Goal: Information Seeking & Learning: Understand process/instructions

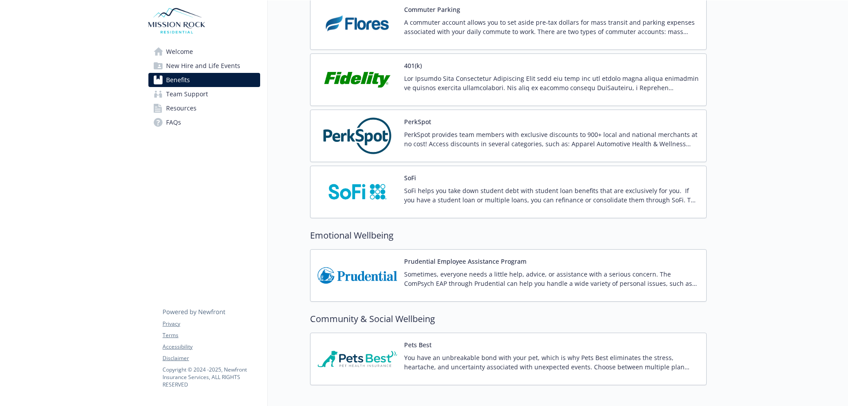
scroll to position [1660, 0]
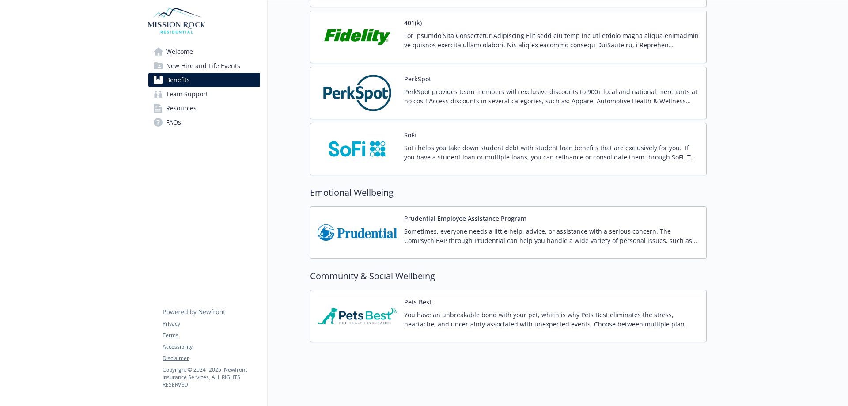
click at [473, 227] on p "Sometimes, everyone needs a little help, advice, or assistance with a serious c…" at bounding box center [551, 236] width 295 height 19
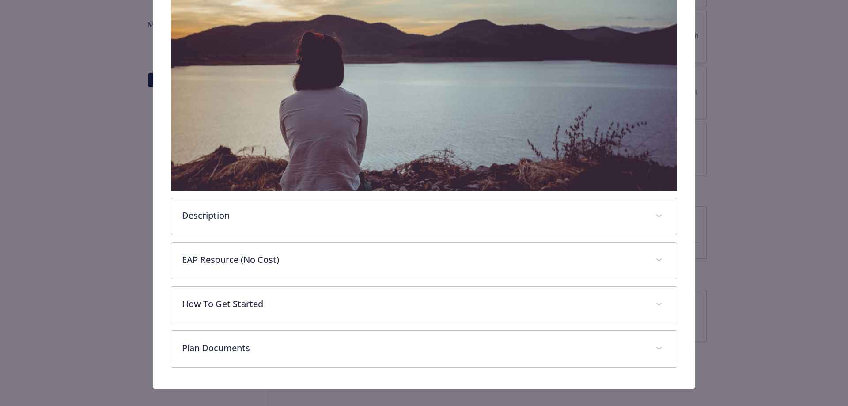
scroll to position [187, 0]
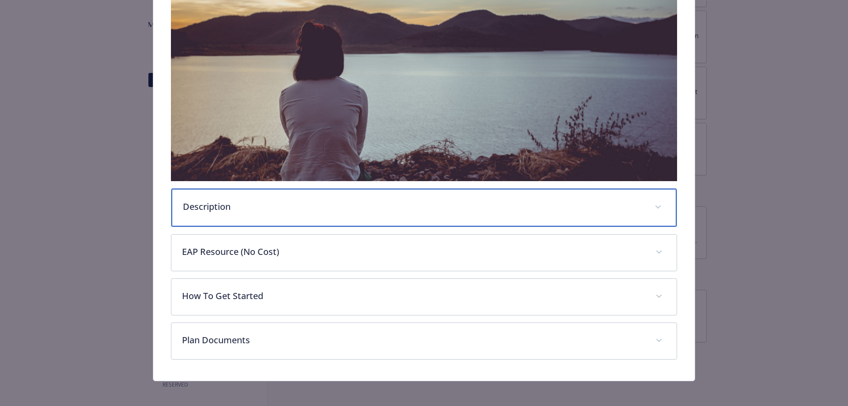
click at [658, 205] on span "details for plan Emotional Wellbeing - Prudential Employee Assistance Program -…" at bounding box center [658, 207] width 14 height 14
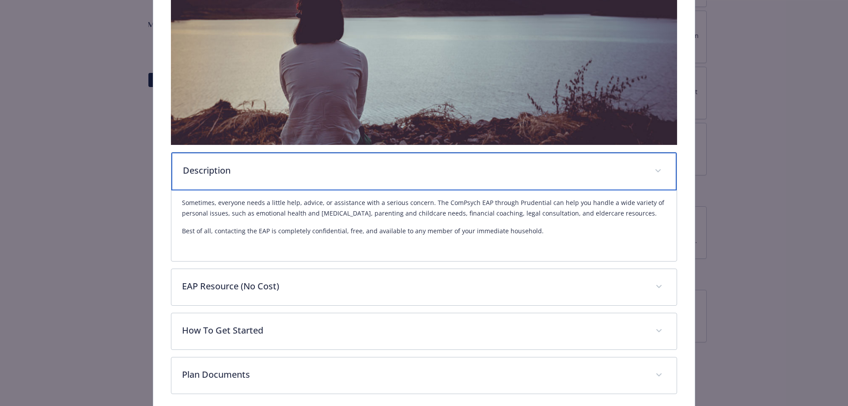
scroll to position [259, 0]
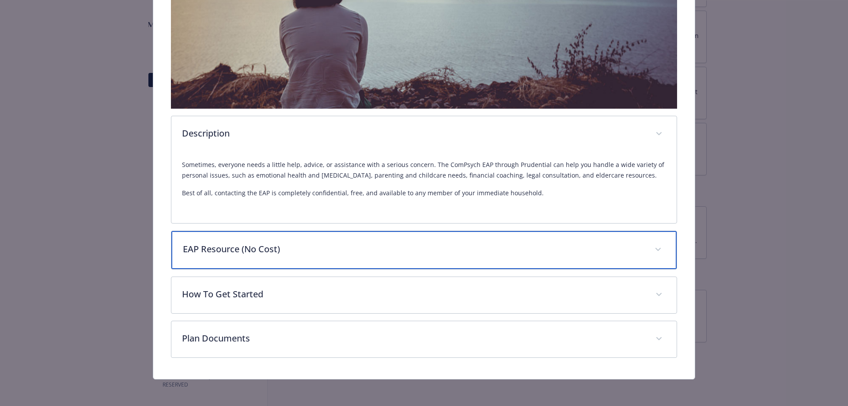
click at [656, 248] on icon "details for plan Emotional Wellbeing - Prudential Employee Assistance Program -…" at bounding box center [658, 249] width 5 height 3
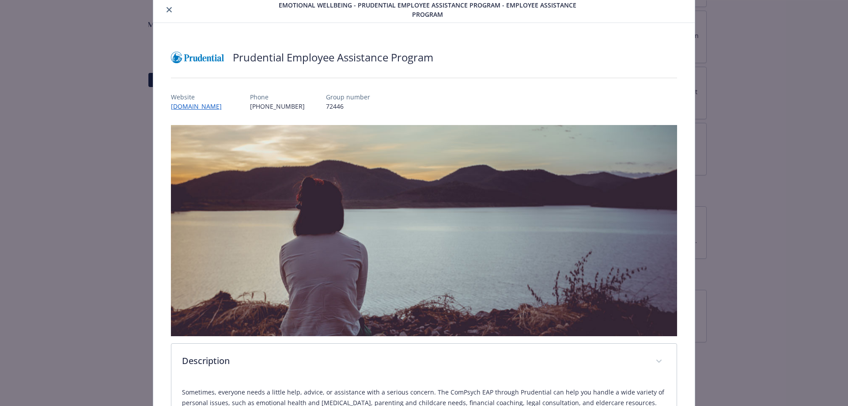
scroll to position [0, 0]
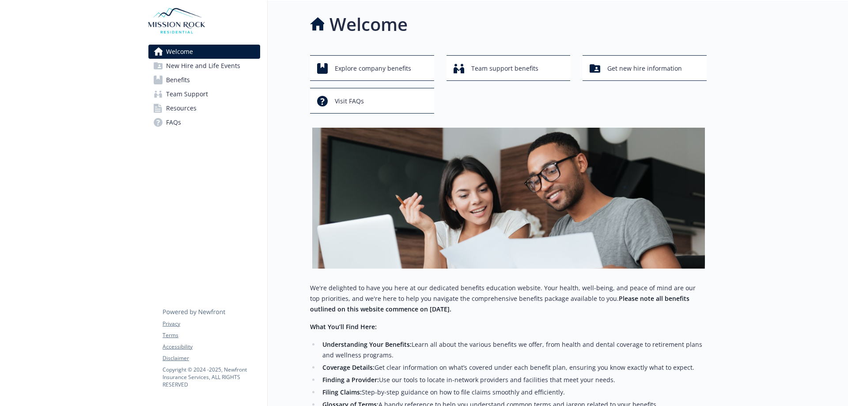
scroll to position [88, 0]
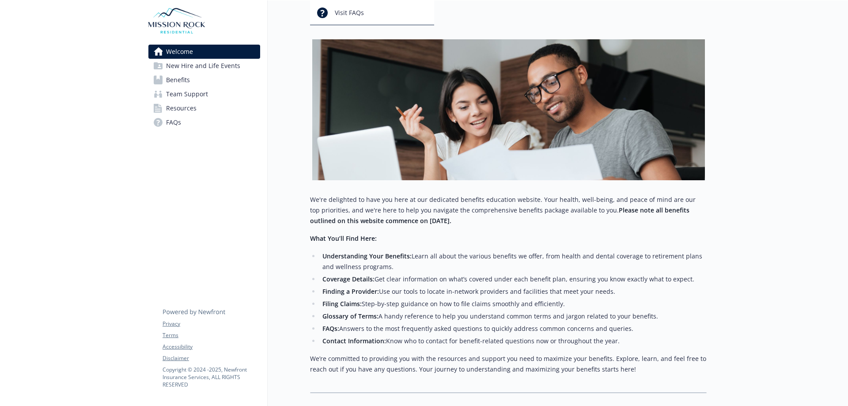
click at [175, 81] on span "Benefits" at bounding box center [178, 80] width 24 height 14
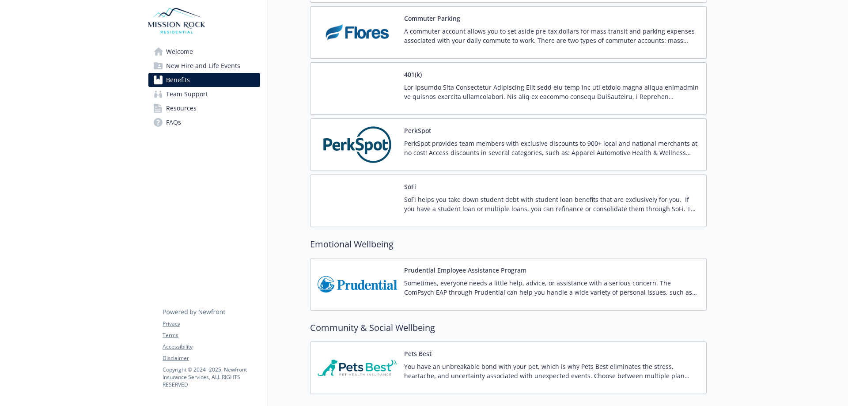
scroll to position [1660, 0]
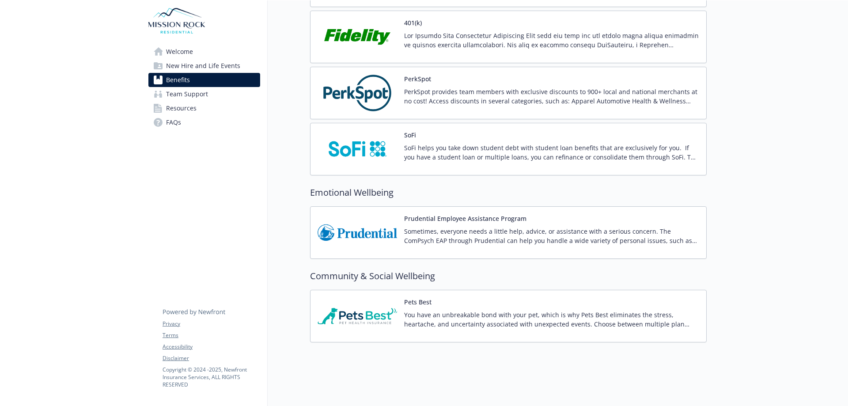
click at [368, 228] on img at bounding box center [358, 233] width 80 height 38
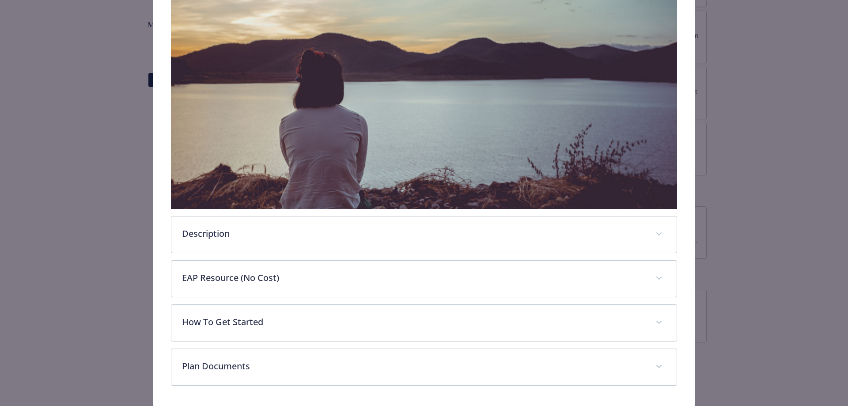
scroll to position [187, 0]
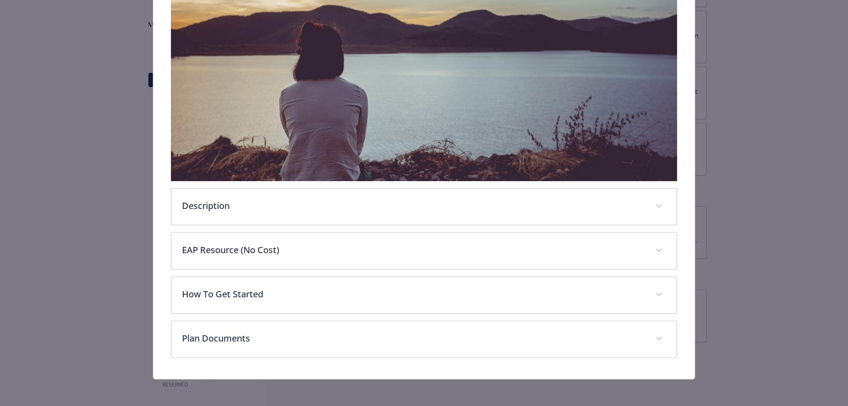
click at [674, 243] on div "Prudential Employee Assistance Program Website [DOMAIN_NAME] Phone [PHONE_NUMBE…" at bounding box center [424, 123] width 542 height 511
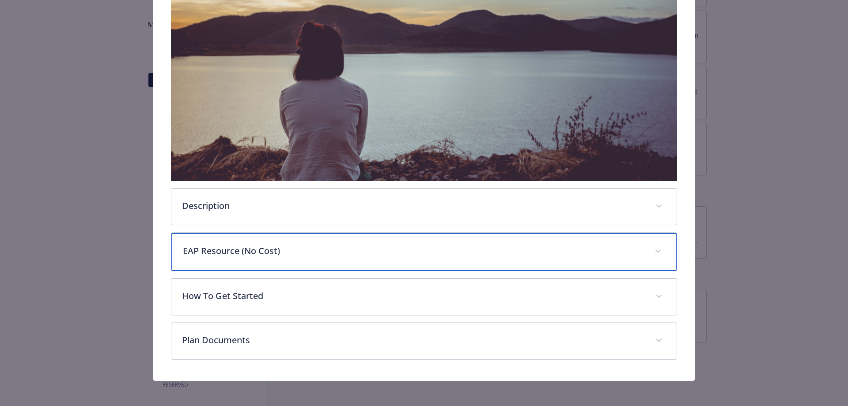
click at [656, 250] on icon "details for plan Emotional Wellbeing - Prudential Employee Assistance Program -…" at bounding box center [658, 252] width 5 height 4
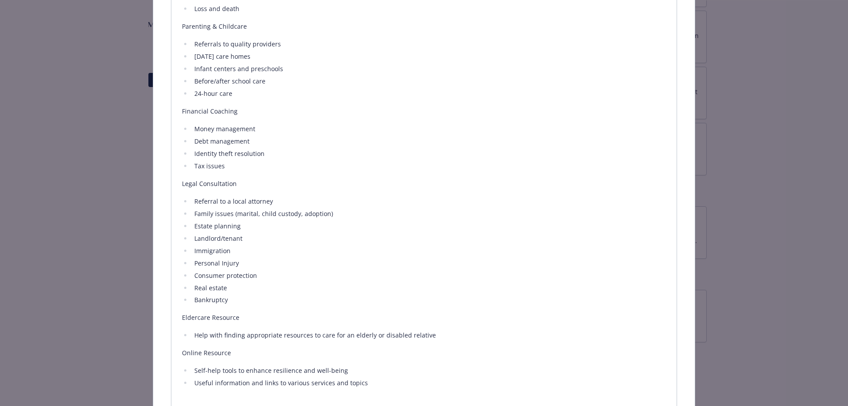
scroll to position [673, 0]
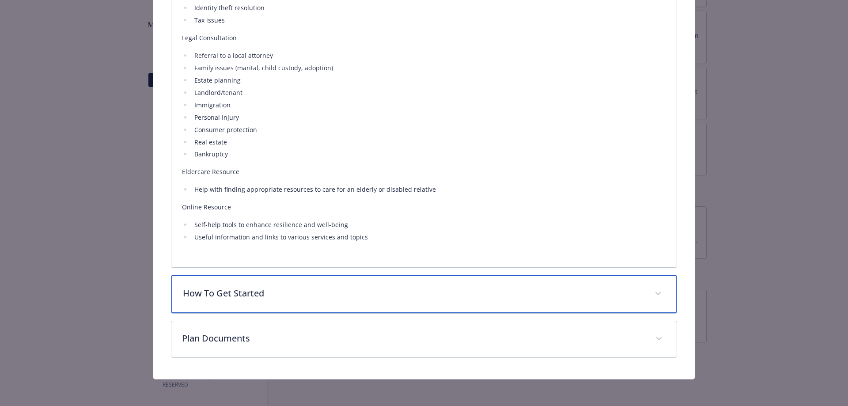
click at [651, 294] on span "details for plan Emotional Wellbeing - Prudential Employee Assistance Program -…" at bounding box center [658, 294] width 14 height 14
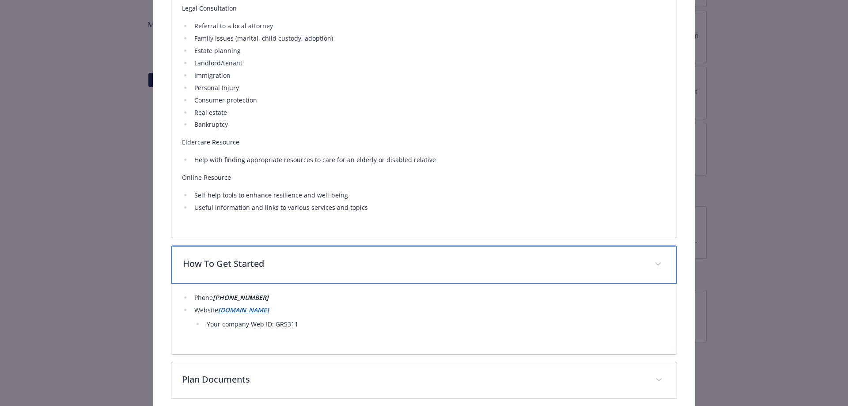
scroll to position [816, 0]
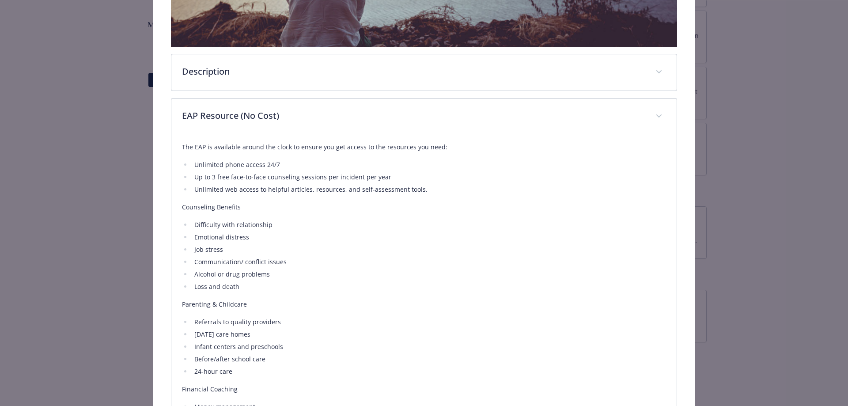
click at [490, 281] on li "Loss and death" at bounding box center [429, 286] width 475 height 11
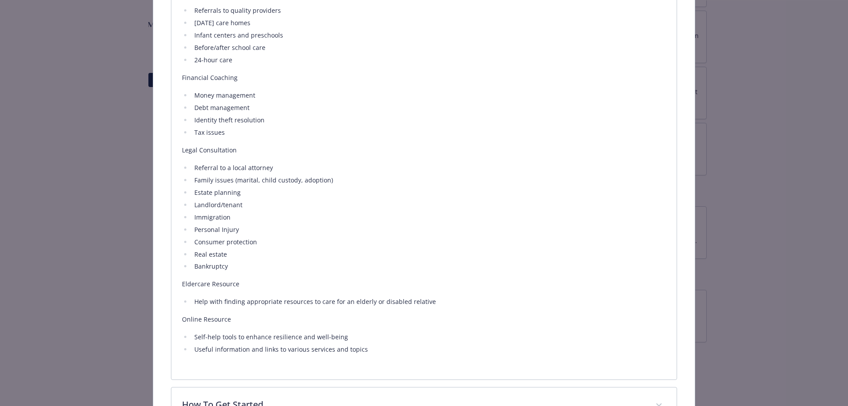
scroll to position [639, 0]
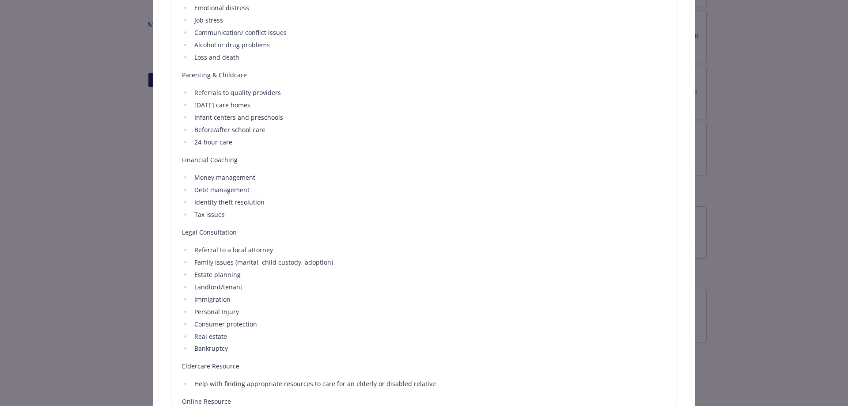
click at [490, 279] on ul "Referral to a local attorney Family issues (marital, child custody, adoption) E…" at bounding box center [424, 300] width 485 height 110
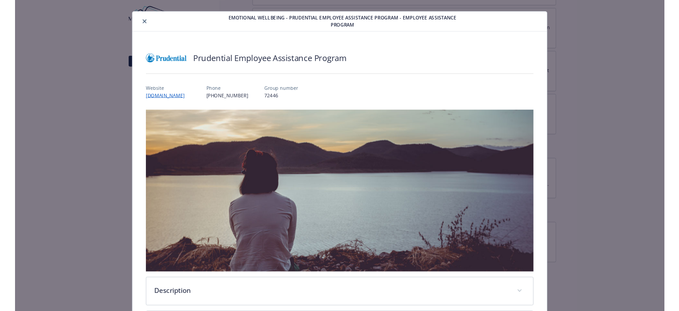
scroll to position [0, 0]
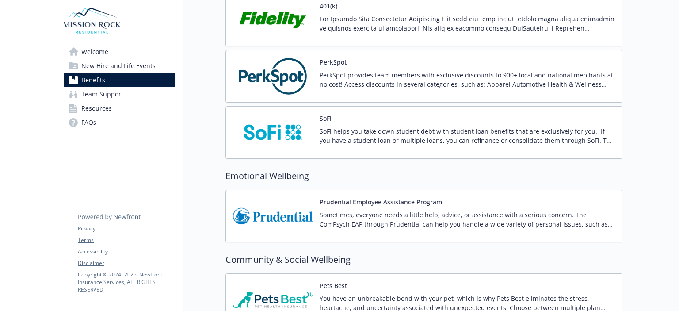
scroll to position [1635, 0]
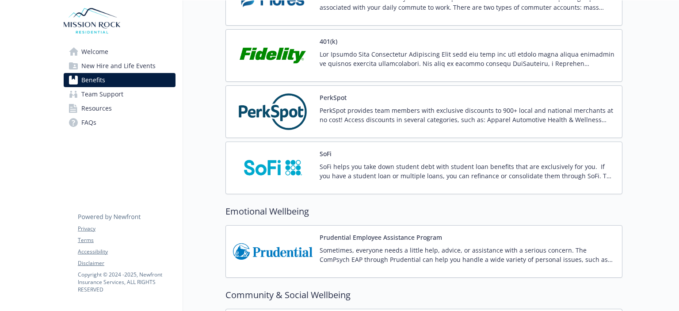
click at [418, 165] on p "SoFi helps you take down student debt with student loan benefits that are exclu…" at bounding box center [466, 171] width 295 height 19
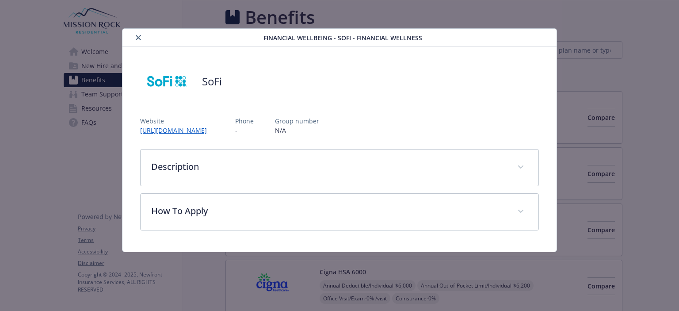
scroll to position [1635, 0]
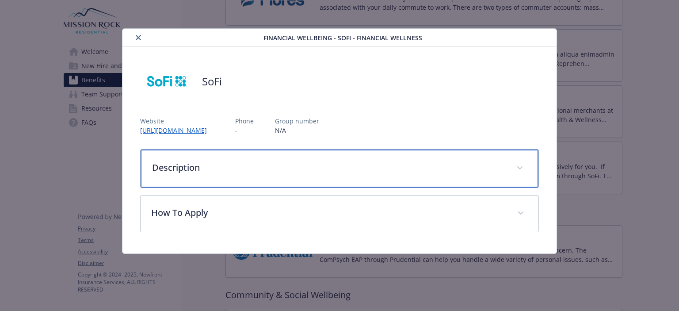
click at [518, 163] on span "details for plan Financial Wellbeing - SoFi - Financial Wellness" at bounding box center [519, 168] width 14 height 14
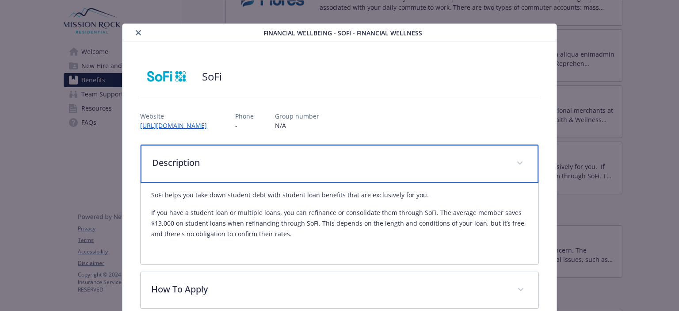
scroll to position [0, 0]
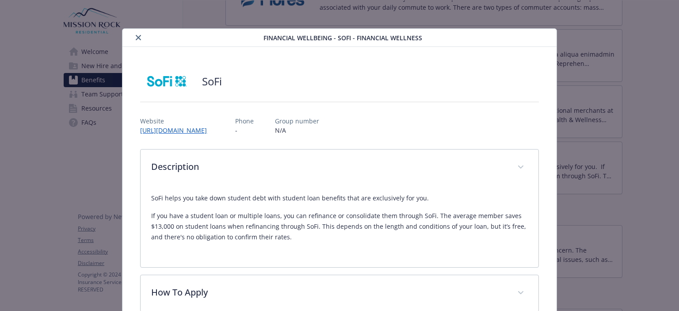
click at [136, 35] on icon "close" at bounding box center [138, 37] width 5 height 5
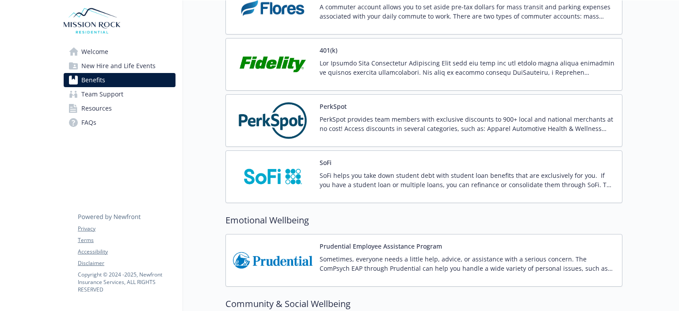
scroll to position [1749, 0]
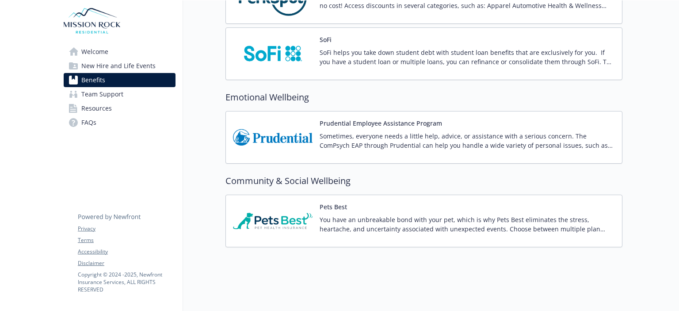
click at [377, 224] on p "You have an unbreakable bond with your pet, which is why Pets Best eliminates t…" at bounding box center [466, 224] width 295 height 19
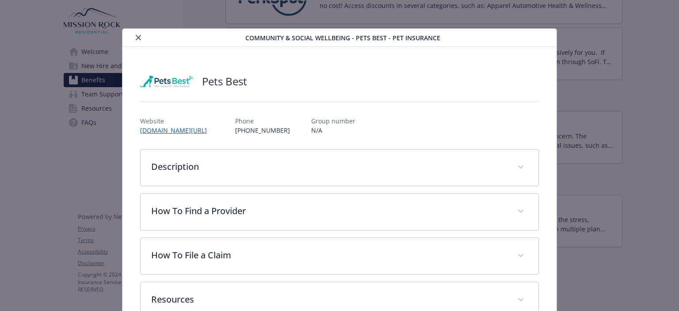
scroll to position [26, 0]
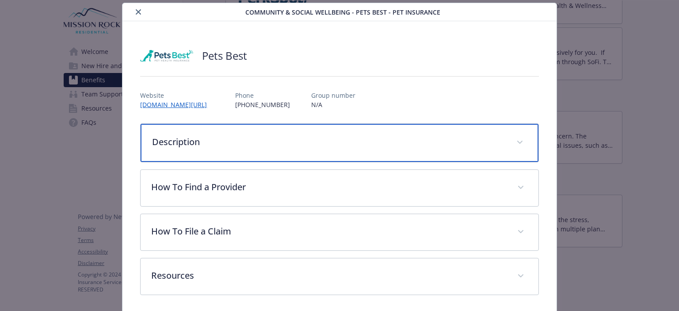
click at [517, 142] on span "details for plan Community & Social Wellbeing - Pets Best - Pet Insurance" at bounding box center [519, 142] width 14 height 14
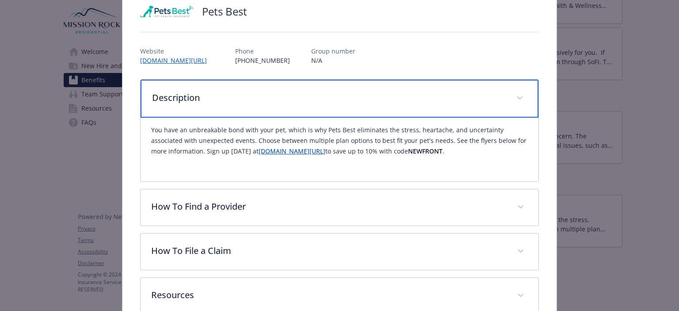
scroll to position [0, 0]
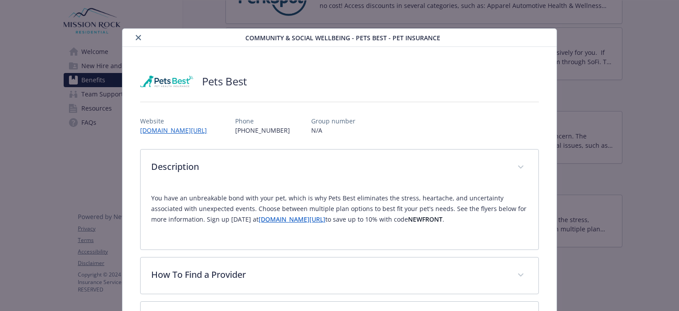
click at [136, 37] on icon "close" at bounding box center [138, 37] width 5 height 5
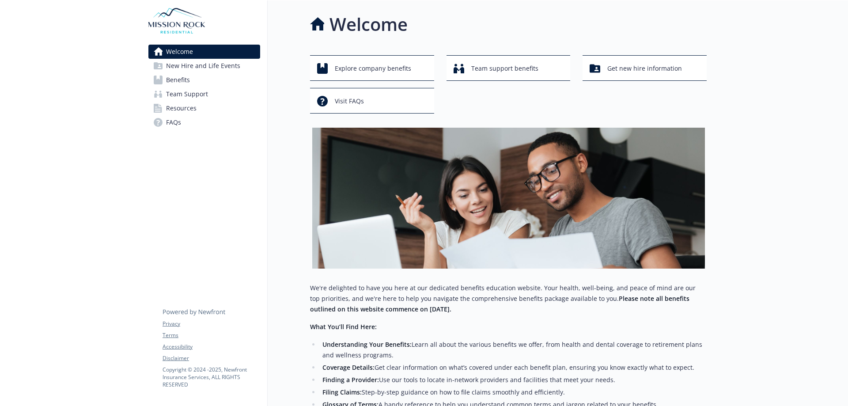
click at [178, 79] on span "Benefits" at bounding box center [178, 80] width 24 height 14
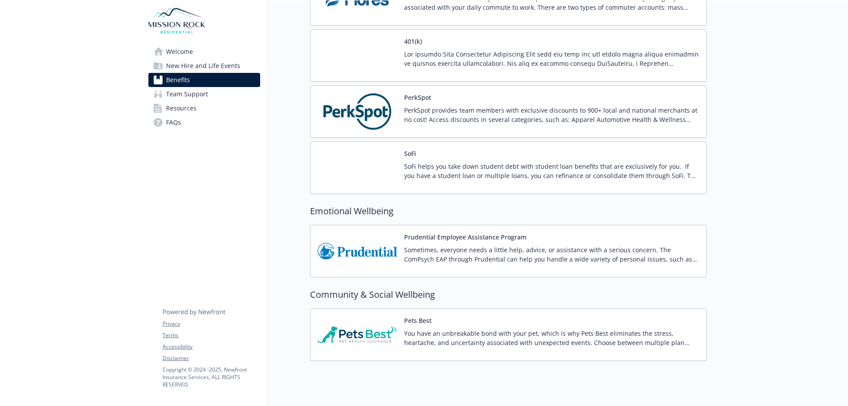
scroll to position [1660, 0]
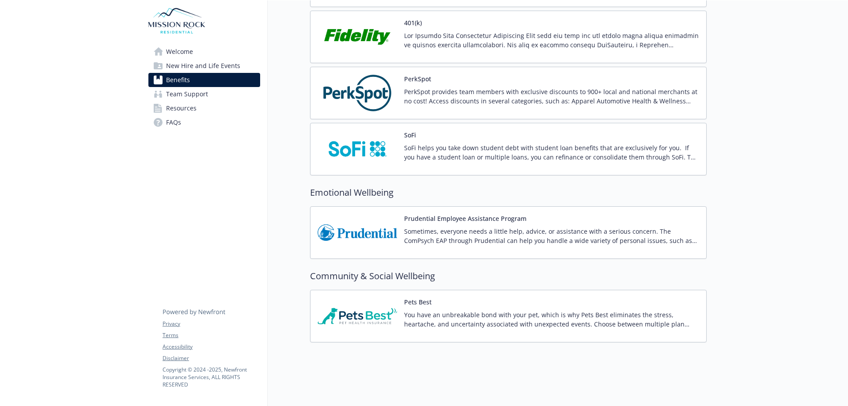
click at [447, 227] on p "Sometimes, everyone needs a little help, advice, or assistance with a serious c…" at bounding box center [551, 236] width 295 height 19
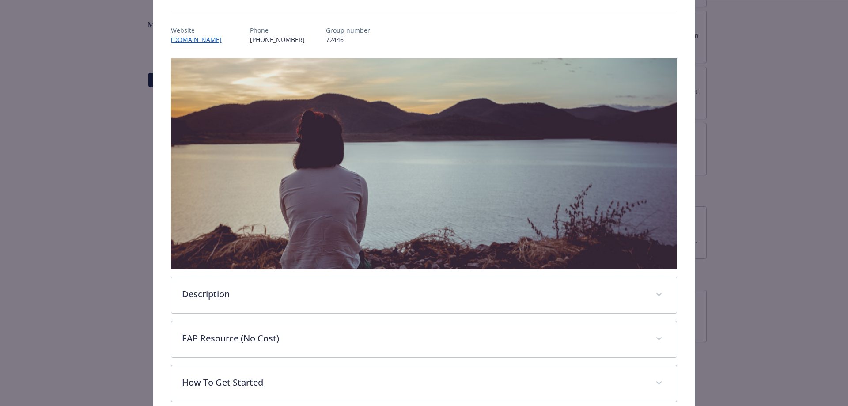
scroll to position [187, 0]
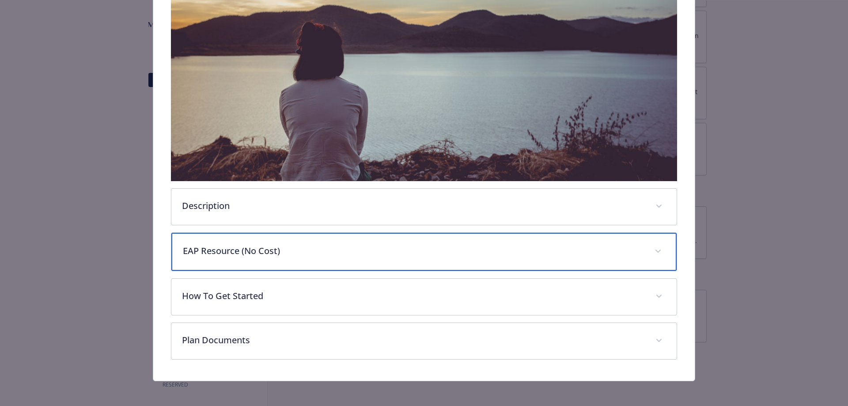
click at [653, 244] on span "details for plan Emotional Wellbeing - Prudential Employee Assistance Program -…" at bounding box center [658, 251] width 14 height 14
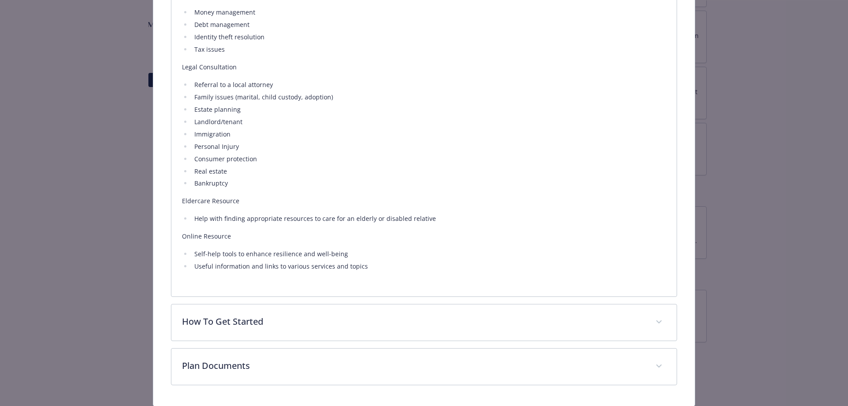
scroll to position [745, 0]
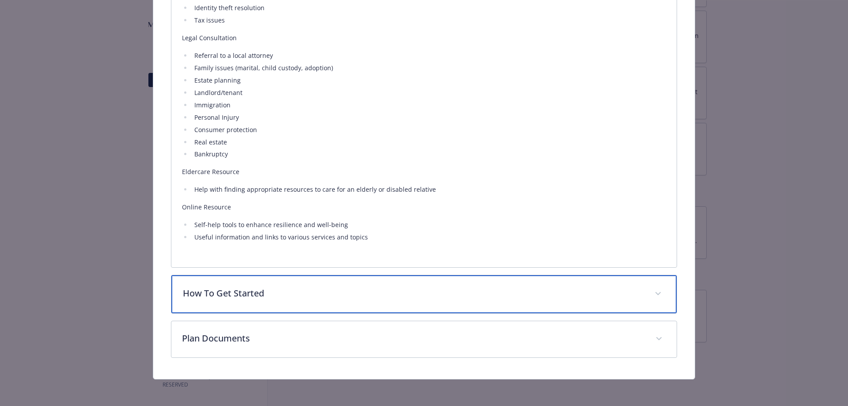
click at [656, 292] on icon "details for plan Emotional Wellbeing - Prudential Employee Assistance Program -…" at bounding box center [658, 293] width 5 height 3
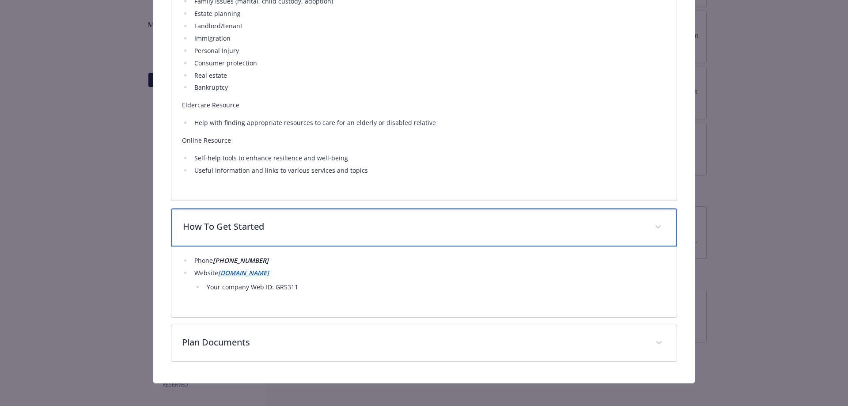
scroll to position [816, 0]
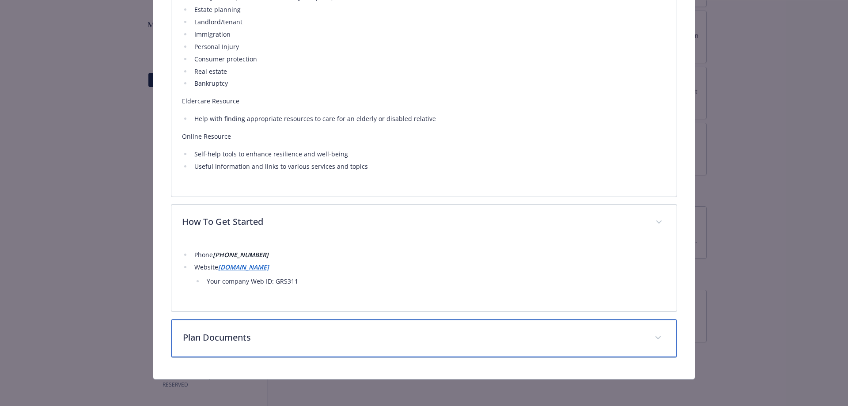
click at [656, 336] on icon "details for plan Emotional Wellbeing - Prudential Employee Assistance Program -…" at bounding box center [658, 337] width 5 height 3
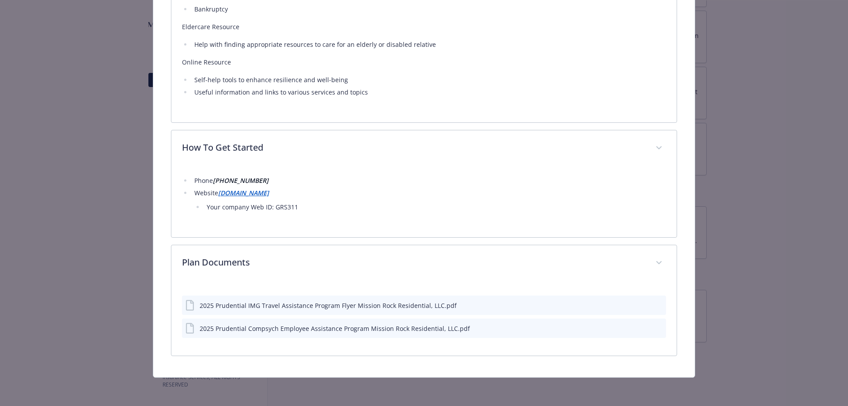
scroll to position [888, 0]
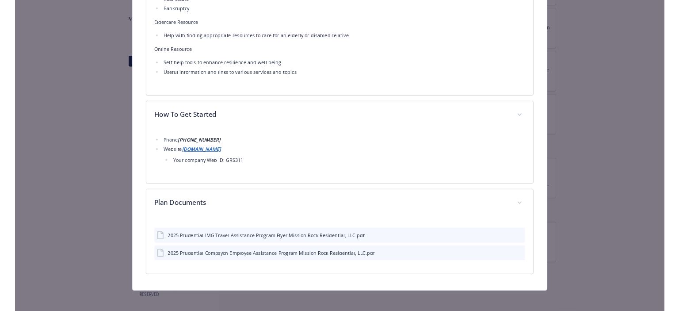
scroll to position [888, 0]
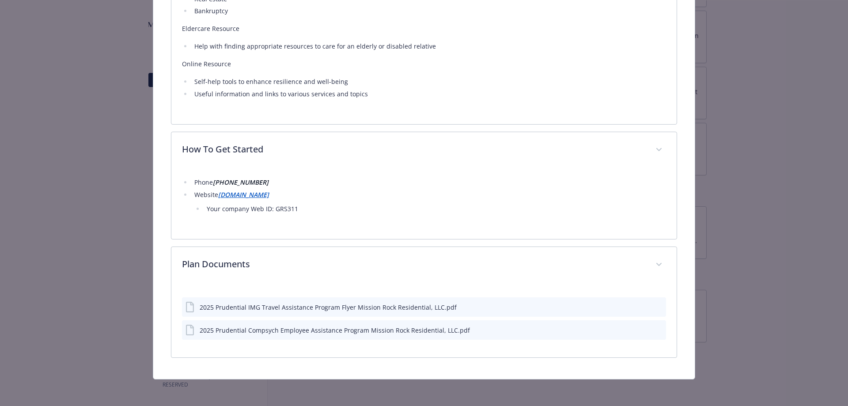
click at [810, 124] on div "Emotional Wellbeing - Prudential Employee Assistance Program - Employee Assista…" at bounding box center [424, 203] width 848 height 406
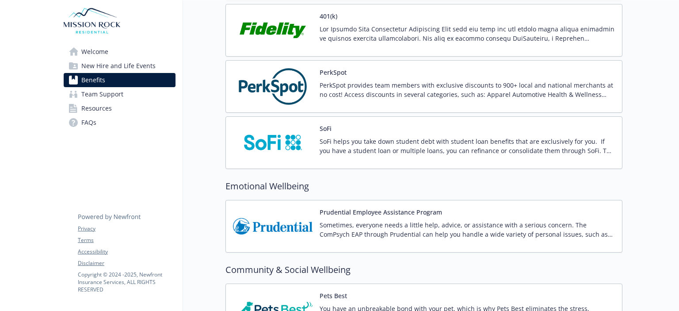
scroll to position [1654, 0]
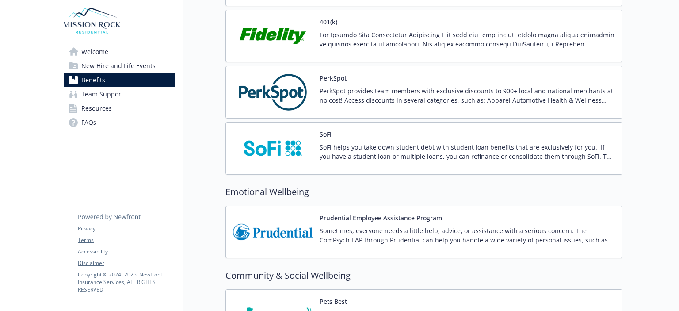
click at [367, 206] on div "Prudential Employee Assistance Program Sometimes, everyone needs a little help,…" at bounding box center [423, 231] width 397 height 53
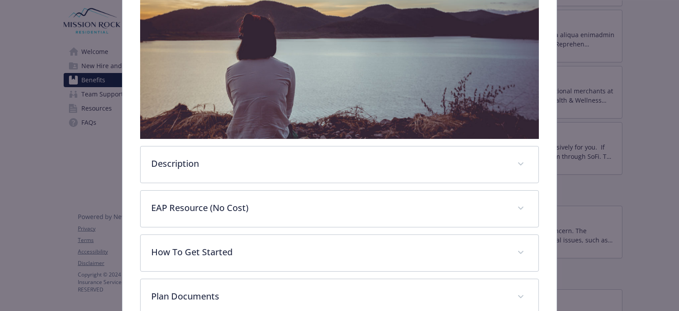
scroll to position [235, 0]
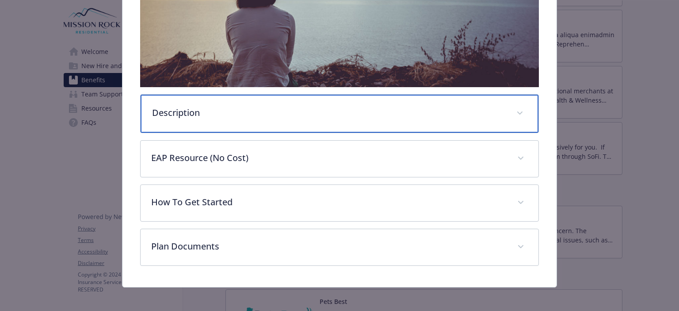
click at [514, 108] on span "details for plan Emotional Wellbeing - Prudential Employee Assistance Program -…" at bounding box center [519, 113] width 14 height 14
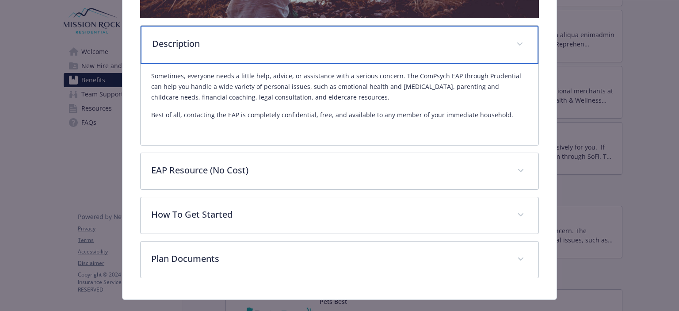
scroll to position [318, 0]
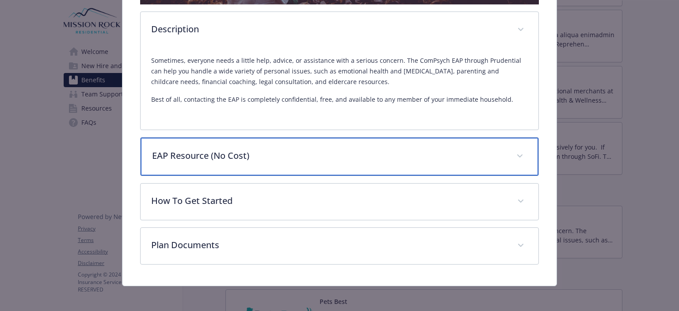
click at [516, 154] on icon "details for plan Emotional Wellbeing - Prudential Employee Assistance Program -…" at bounding box center [518, 155] width 5 height 3
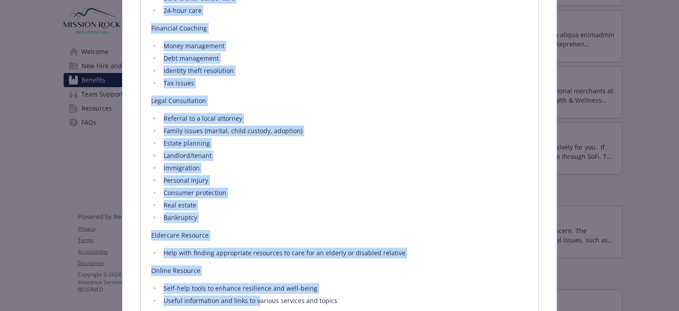
scroll to position [760, 0]
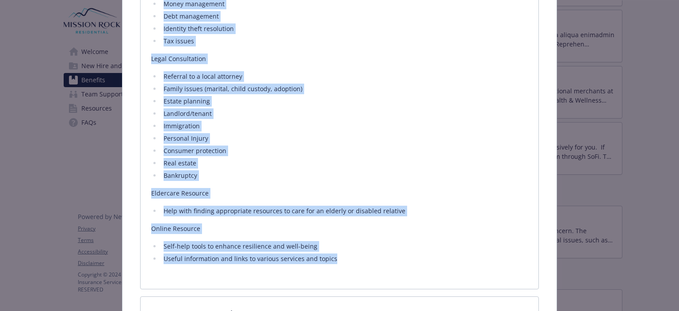
drag, startPoint x: 154, startPoint y: 95, endPoint x: 337, endPoint y: 258, distance: 245.0
click at [337, 258] on div "The EAP is available around the clock to ensure you get access to the resources…" at bounding box center [339, 1] width 376 height 525
copy div "he EAP is available around the clock to ensure you get access to the resources …"
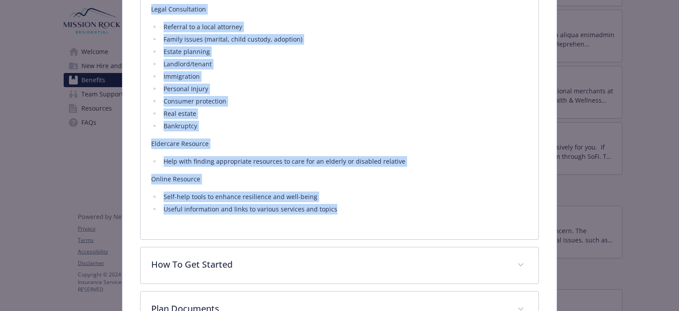
scroll to position [873, 0]
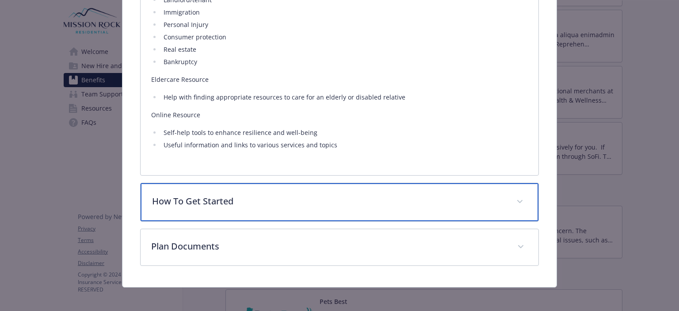
click at [513, 200] on span "details for plan Emotional Wellbeing - Prudential Employee Assistance Program -…" at bounding box center [519, 201] width 14 height 14
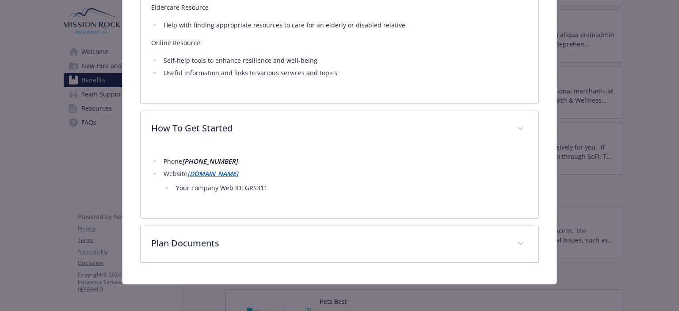
scroll to position [944, 0]
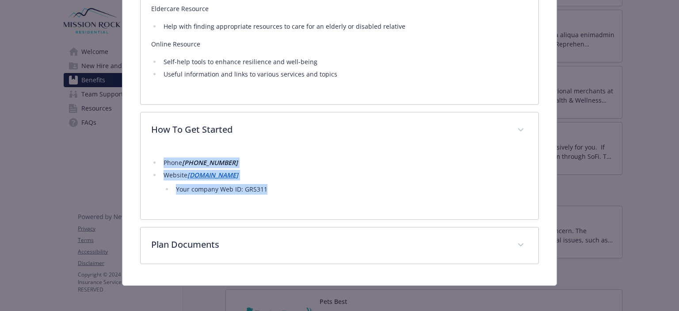
drag, startPoint x: 258, startPoint y: 192, endPoint x: 154, endPoint y: 160, distance: 108.5
click at [154, 160] on div "Phone (800) 311-4327 Website www.guidanceresources.com Your company Web ID: GRS…" at bounding box center [339, 178] width 376 height 60
drag, startPoint x: 187, startPoint y: 164, endPoint x: 270, endPoint y: 151, distance: 84.5
click at [270, 151] on div "Phone (800) 311-4327 Website www.guidanceresources.com Your company Web ID: GRS…" at bounding box center [339, 178] width 376 height 60
click at [285, 187] on li "Your company Web ID: GRS311" at bounding box center [350, 189] width 354 height 11
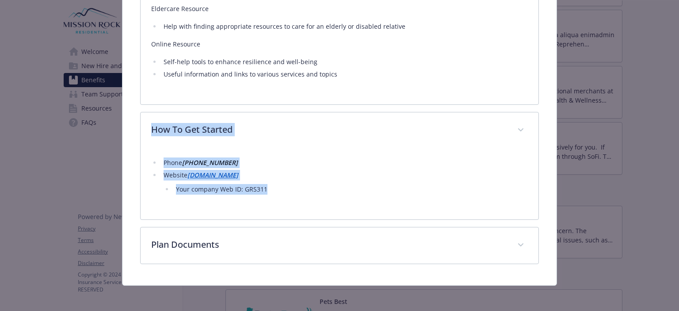
drag, startPoint x: 292, startPoint y: 188, endPoint x: 141, endPoint y: 123, distance: 164.0
click at [141, 123] on div "How To Get Started Phone (800) 311-4327 Website www.guidanceresources.com Your …" at bounding box center [339, 166] width 398 height 108
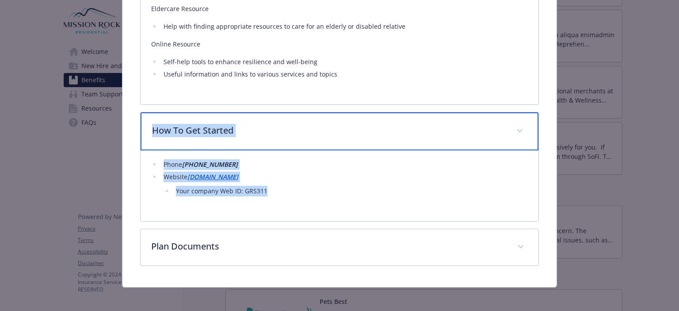
copy div "How To Get Started Phone (800) 311-4327 Website www.guidanceresources.com Your …"
